Goal: Task Accomplishment & Management: Complete application form

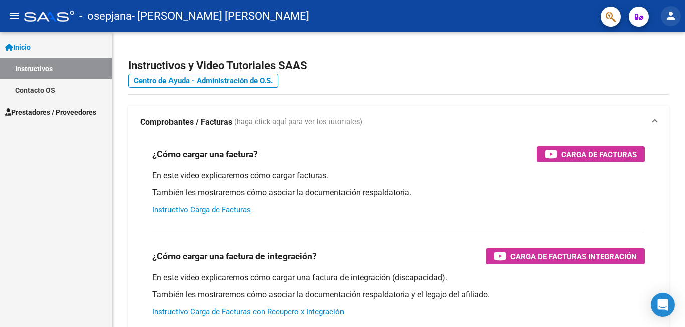
click at [673, 22] on mat-icon "person" at bounding box center [671, 16] width 12 height 12
click at [665, 37] on button "person Mi Perfil" at bounding box center [650, 42] width 61 height 24
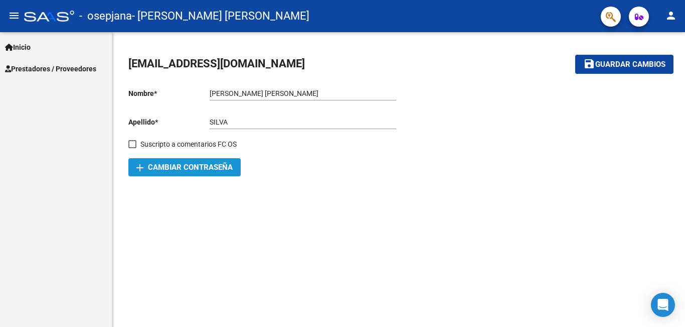
click at [171, 167] on span "add Cambiar Contraseña" at bounding box center [184, 167] width 96 height 9
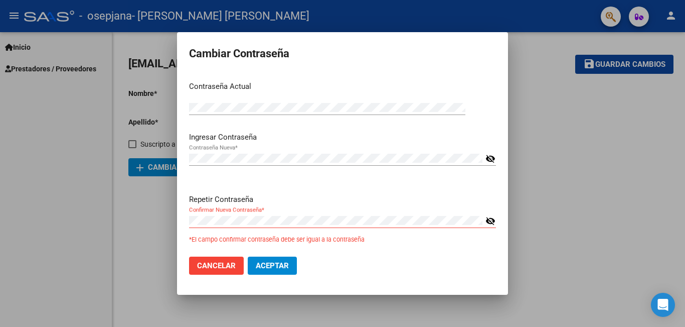
click at [487, 158] on mat-icon "visibility_off" at bounding box center [491, 159] width 10 height 12
click at [486, 221] on mat-icon "visibility_off" at bounding box center [491, 221] width 10 height 12
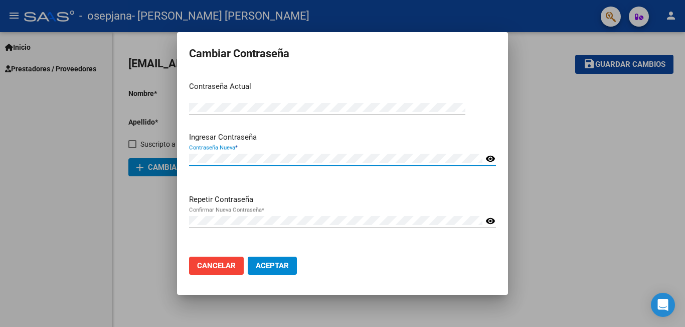
click at [283, 266] on span "Aceptar" at bounding box center [272, 265] width 33 height 9
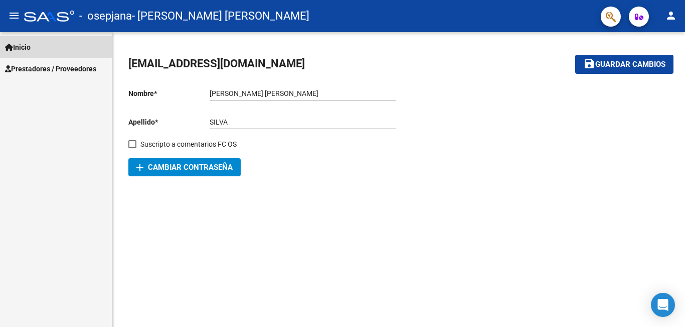
click at [39, 45] on link "Inicio" at bounding box center [56, 47] width 112 height 22
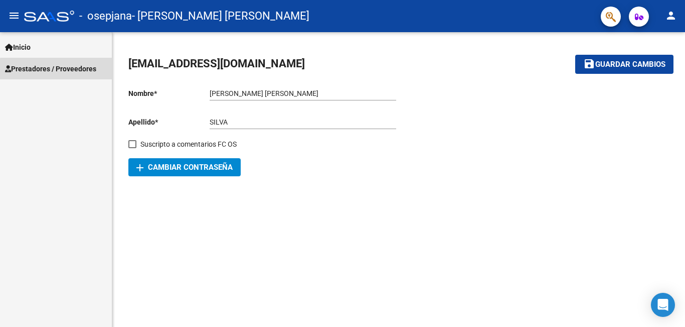
click at [66, 70] on span "Prestadores / Proveedores" at bounding box center [50, 68] width 91 height 11
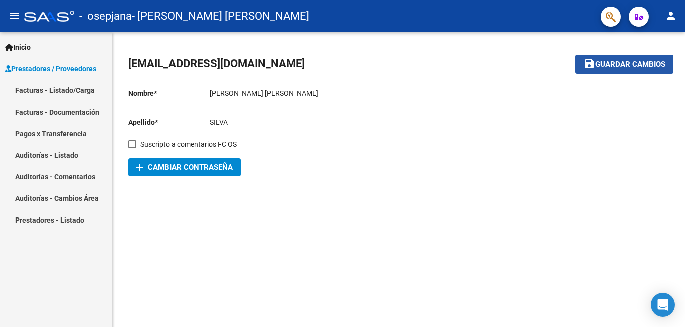
click at [650, 67] on span "Guardar cambios" at bounding box center [631, 64] width 70 height 9
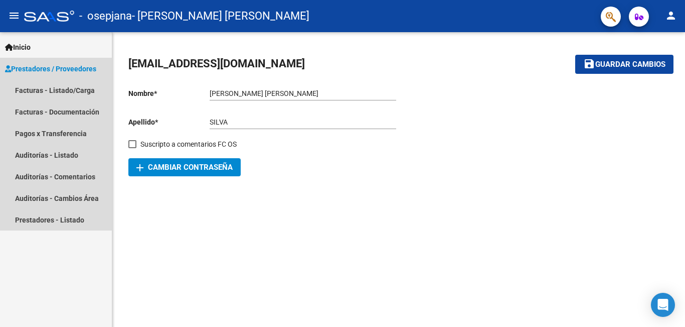
click at [46, 67] on span "Prestadores / Proveedores" at bounding box center [50, 68] width 91 height 11
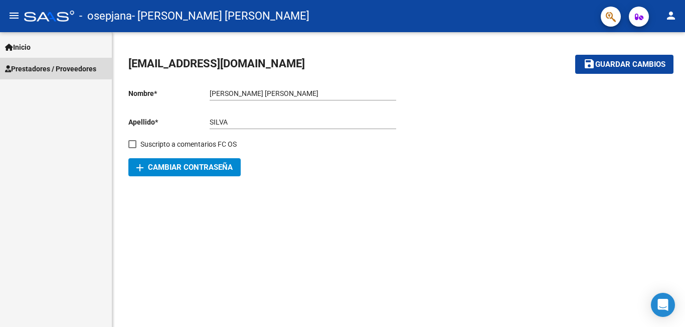
click at [46, 67] on span "Prestadores / Proveedores" at bounding box center [50, 68] width 91 height 11
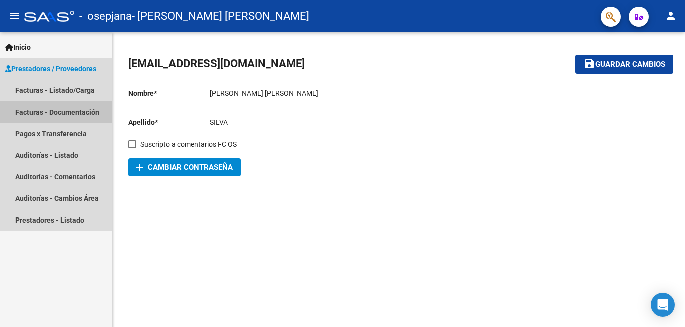
click at [33, 105] on link "Facturas - Documentación" at bounding box center [56, 112] width 112 height 22
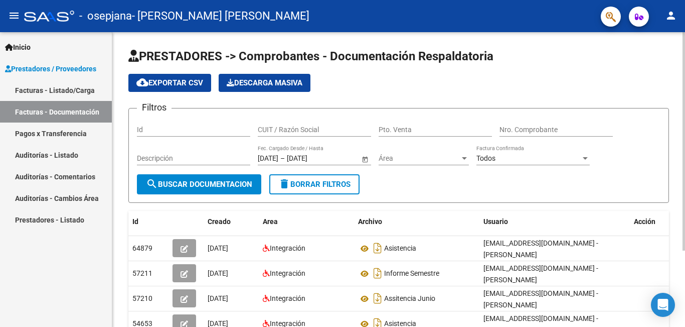
click at [174, 122] on div "Id" at bounding box center [193, 126] width 113 height 20
click at [61, 86] on link "Facturas - Listado/Carga" at bounding box center [56, 90] width 112 height 22
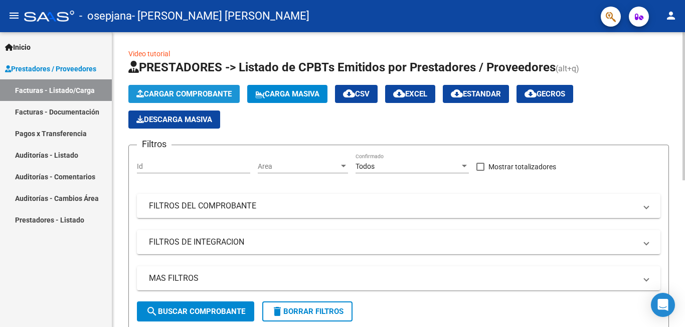
click at [208, 88] on button "Cargar Comprobante" at bounding box center [183, 94] width 111 height 18
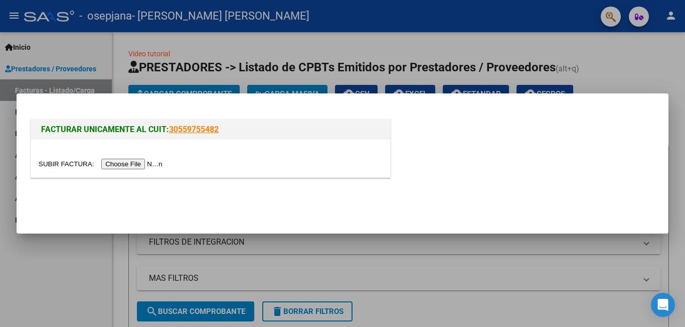
click at [138, 161] on input "file" at bounding box center [102, 164] width 127 height 11
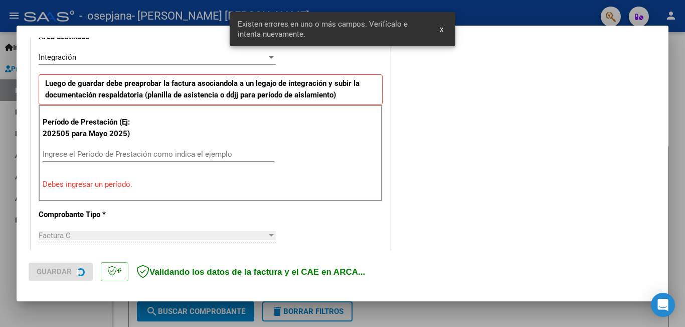
scroll to position [243, 0]
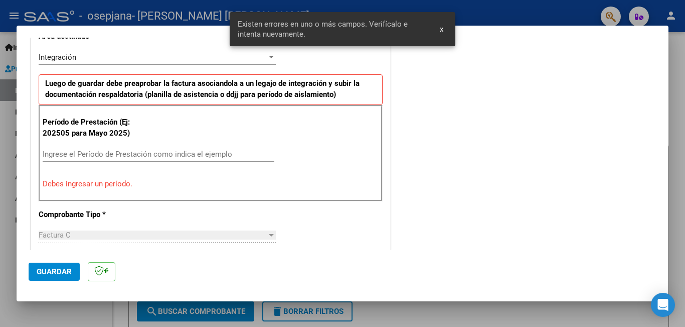
click at [226, 153] on input "Ingrese el Período de Prestación como indica el ejemplo" at bounding box center [159, 154] width 232 height 9
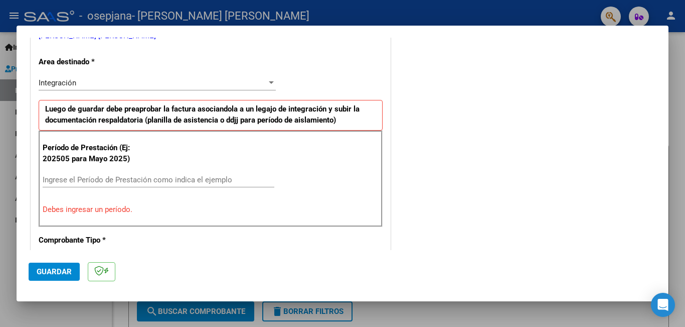
scroll to position [241, 0]
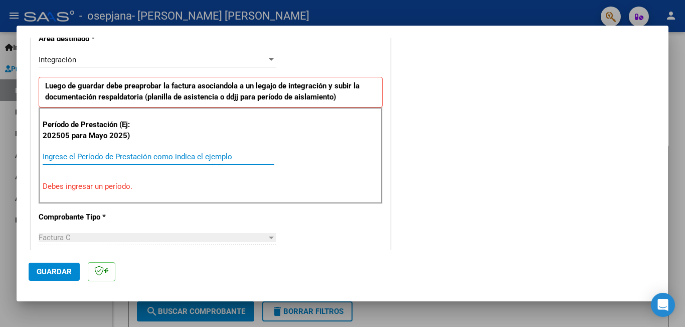
click at [142, 157] on input "Ingrese el Período de Prestación como indica el ejemplo" at bounding box center [159, 156] width 232 height 9
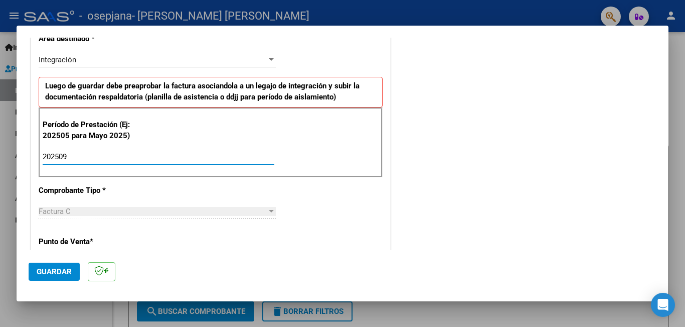
type input "202509"
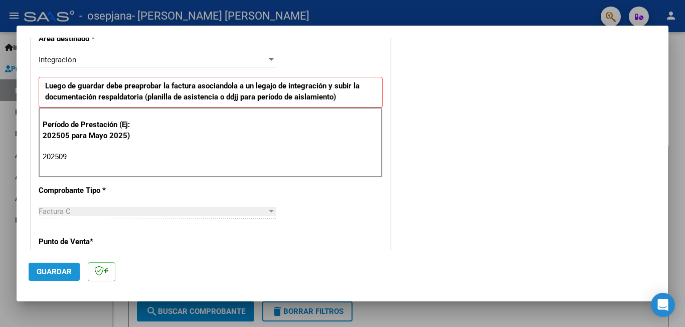
click at [66, 275] on span "Guardar" at bounding box center [54, 271] width 35 height 9
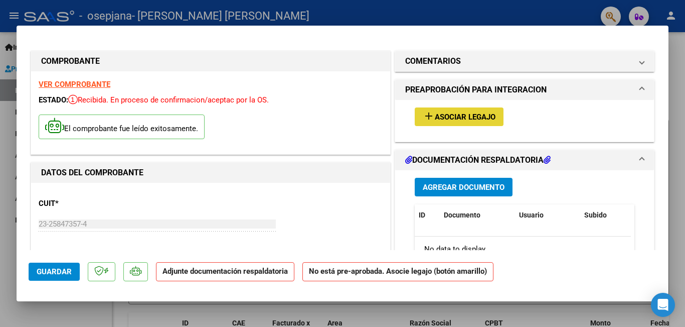
click at [463, 121] on span "Asociar Legajo" at bounding box center [465, 116] width 61 height 9
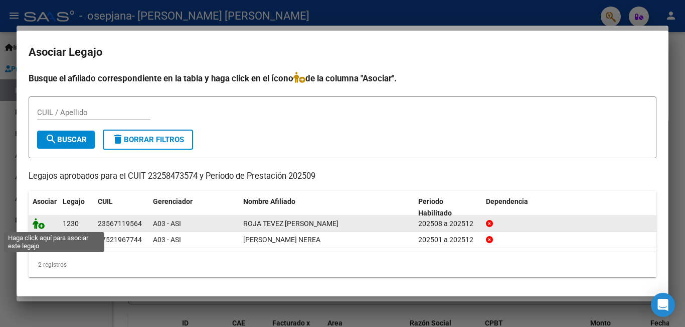
click at [37, 225] on icon at bounding box center [39, 223] width 12 height 11
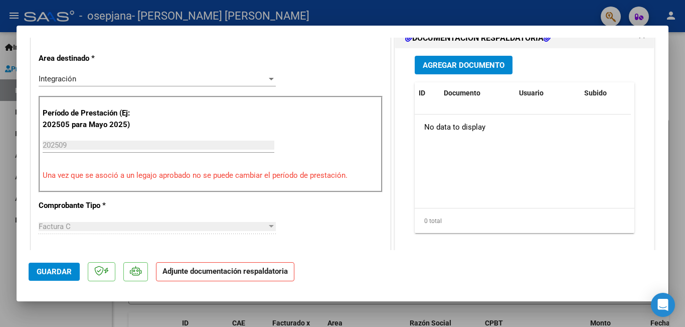
scroll to position [232, 0]
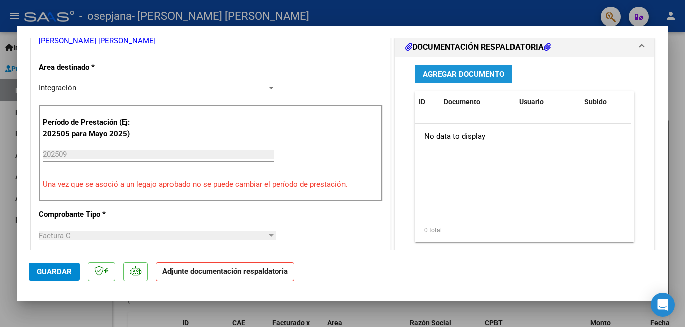
click at [473, 77] on span "Agregar Documento" at bounding box center [464, 74] width 82 height 9
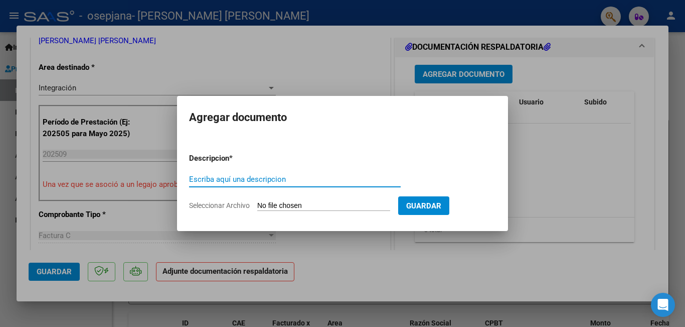
type input "S"
type input "Asistencia"
click at [334, 202] on input "Seleccionar Archivo" at bounding box center [323, 206] width 133 height 10
click at [299, 183] on input "Asistencia" at bounding box center [295, 179] width 212 height 9
click at [334, 211] on form "Descripcion * Asistencia Escriba aquí una descripcion Seleccionar Archivo Guard…" at bounding box center [342, 181] width 307 height 73
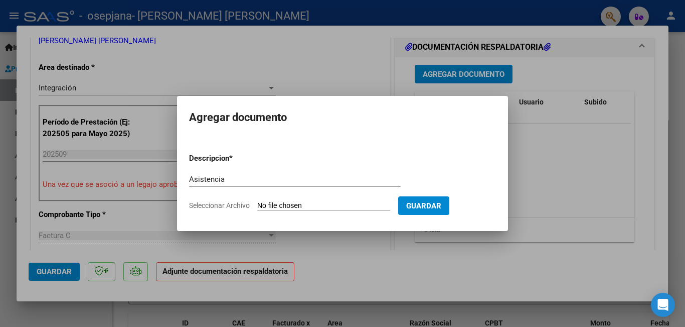
drag, startPoint x: 240, startPoint y: 209, endPoint x: 240, endPoint y: 203, distance: 5.5
click at [240, 203] on span "Seleccionar Archivo" at bounding box center [219, 205] width 61 height 8
click at [257, 203] on input "Seleccionar Archivo" at bounding box center [323, 206] width 133 height 10
type input "C:\fakepath\Asistencia septiembre .pdf"
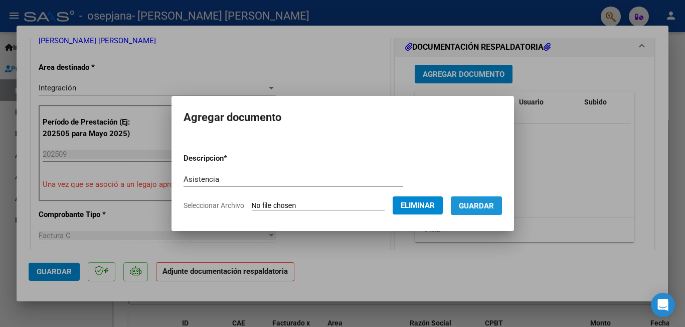
click at [479, 213] on button "Guardar" at bounding box center [476, 205] width 51 height 19
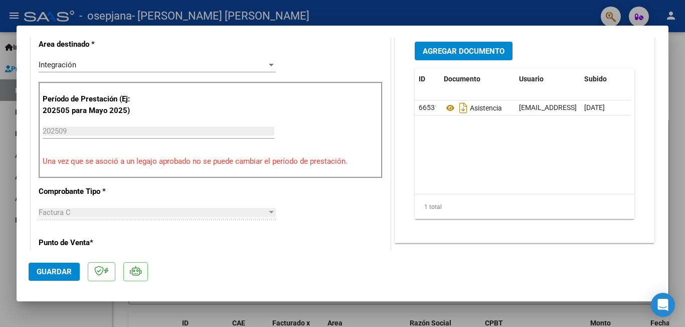
scroll to position [252, 0]
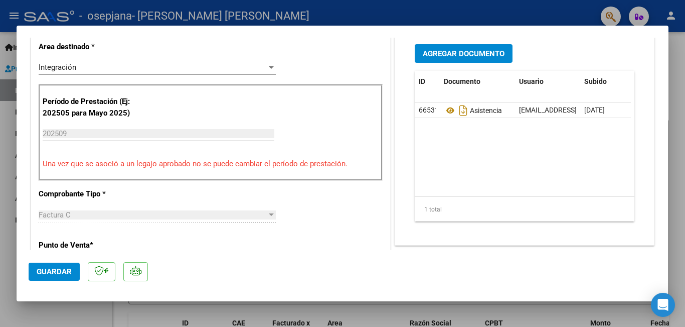
drag, startPoint x: 658, startPoint y: 134, endPoint x: 660, endPoint y: 89, distance: 45.7
click at [660, 89] on mat-dialog-content "COMPROBANTE VER COMPROBANTE ESTADO: Recibida. En proceso de confirmacion/acepta…" at bounding box center [343, 144] width 652 height 212
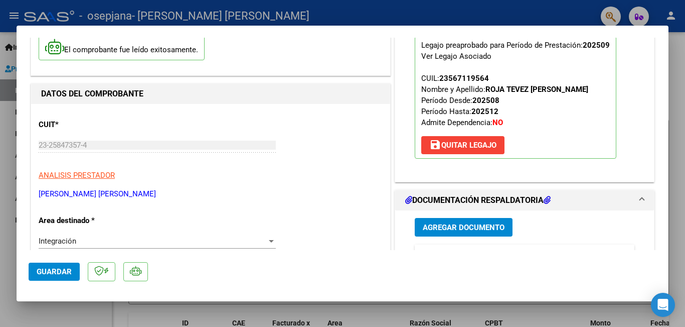
scroll to position [0, 0]
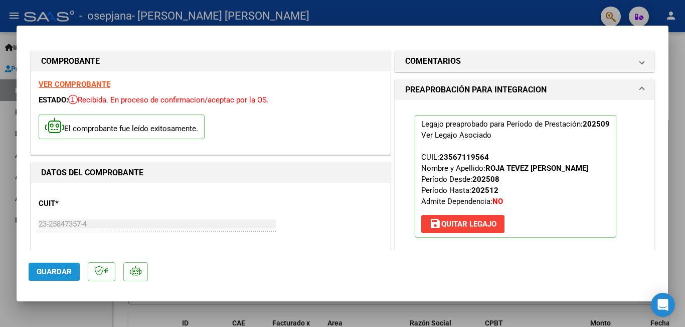
click at [49, 267] on span "Guardar" at bounding box center [54, 271] width 35 height 9
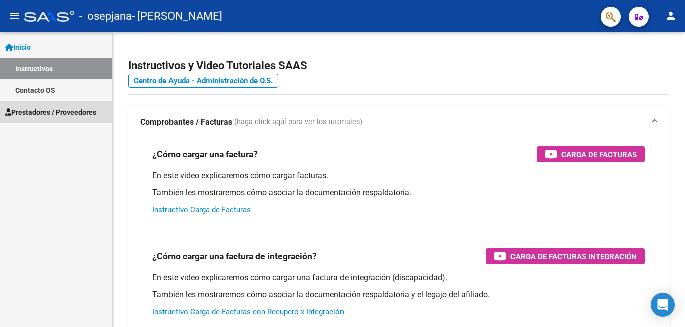
click at [44, 111] on span "Prestadores / Proveedores" at bounding box center [50, 111] width 91 height 11
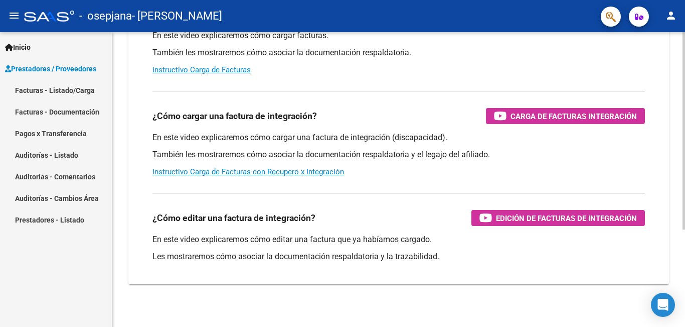
scroll to position [146, 0]
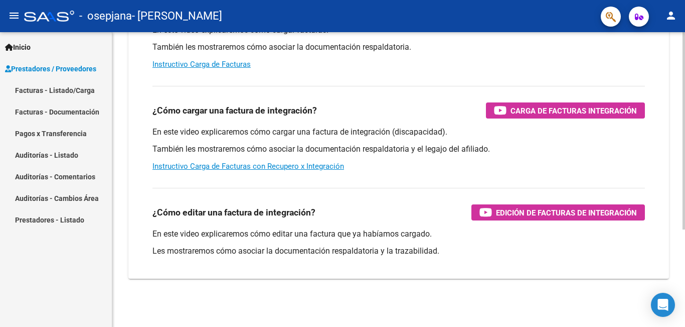
click at [685, 219] on div at bounding box center [684, 227] width 3 height 197
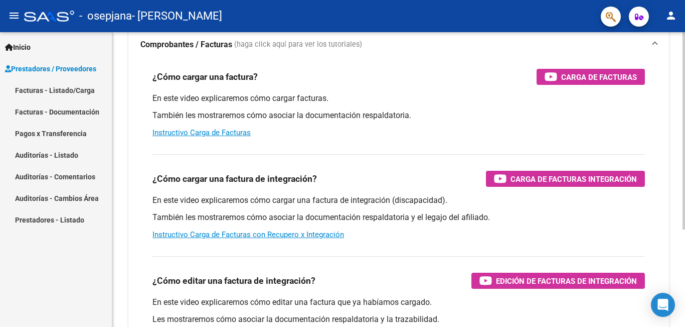
click at [682, 164] on div "Instructivos y Video Tutoriales SAAS Centro de Ayuda - Administración de O.S. C…" at bounding box center [399, 175] width 575 height 440
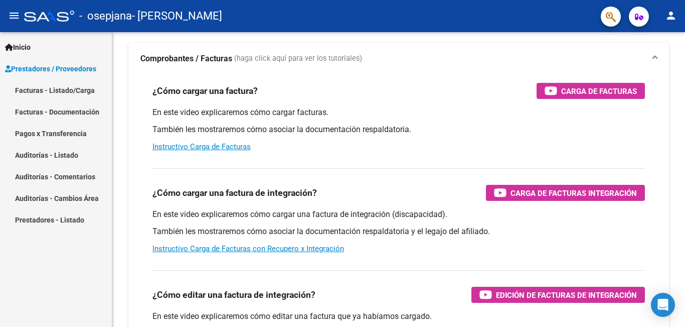
click at [32, 89] on link "Facturas - Listado/Carga" at bounding box center [56, 90] width 112 height 22
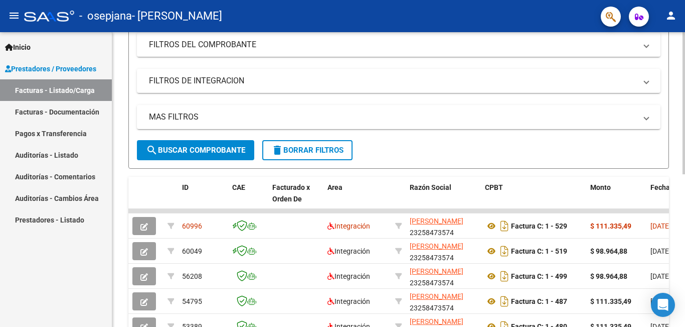
scroll to position [163, 0]
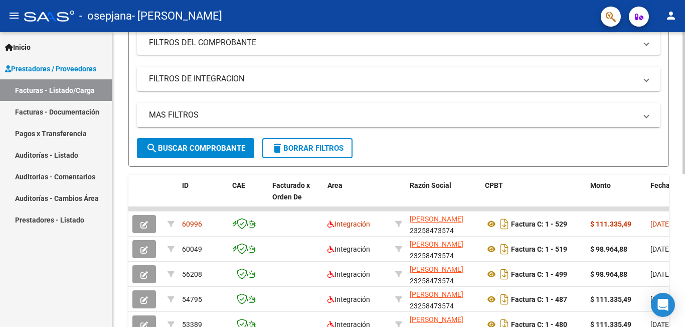
click at [685, 138] on div at bounding box center [684, 184] width 3 height 142
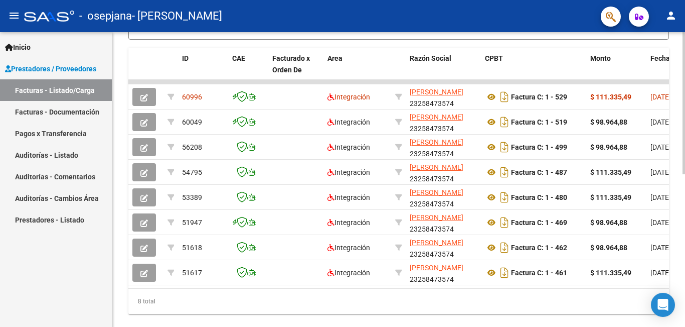
scroll to position [0, 0]
